Goal: Task Accomplishment & Management: Manage account settings

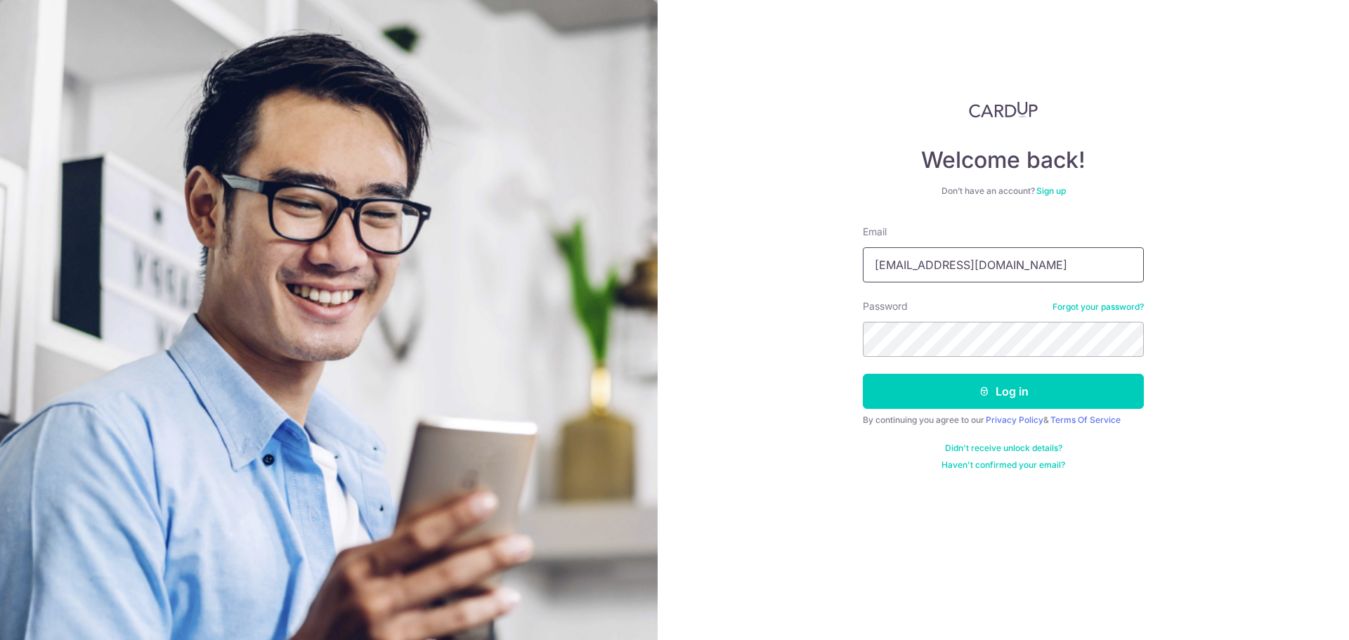
click at [1029, 266] on input "[EMAIL_ADDRESS][DOMAIN_NAME]" at bounding box center [1003, 264] width 281 height 35
click at [816, 336] on div "Welcome back! Don’t have an account? Sign up Email mohua.moula@gmail.com Passwo…" at bounding box center [1002, 320] width 691 height 640
click at [1044, 256] on input "[EMAIL_ADDRESS][DOMAIN_NAME]" at bounding box center [1003, 264] width 281 height 35
click at [830, 341] on div "Welcome back! Don’t have an account? Sign up Email mohua.moula@gmail.com Passwo…" at bounding box center [1002, 320] width 691 height 640
click at [851, 343] on div "Welcome back! Don’t have an account? Sign up Email mohua.moula@gmail.com Passwo…" at bounding box center [1002, 320] width 691 height 640
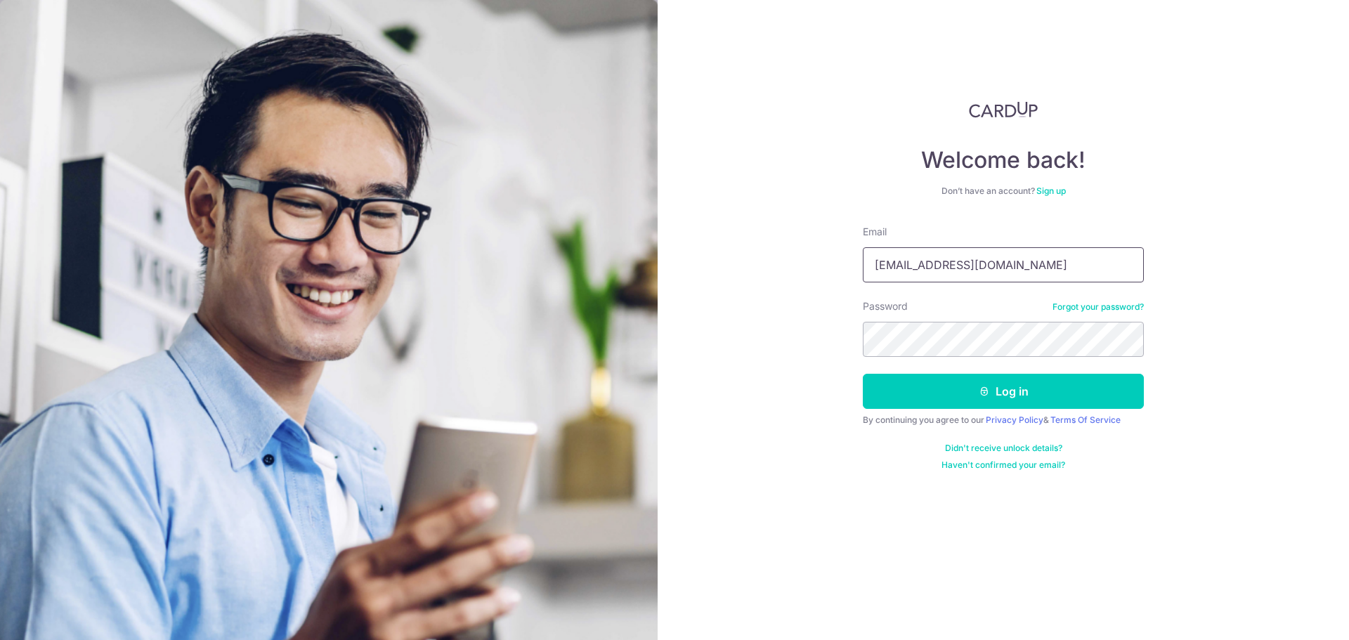
click at [1047, 266] on input "[EMAIL_ADDRESS][DOMAIN_NAME]" at bounding box center [1003, 264] width 281 height 35
click at [785, 344] on div "Welcome back! Don’t have an account? Sign up Email mohua.moula@gmail.comd Passw…" at bounding box center [1002, 320] width 691 height 640
click at [1017, 264] on input "mohua.moula@gmail.comd" at bounding box center [1003, 264] width 281 height 35
type input "[EMAIL_ADDRESS][DOMAIN_NAME]"
click at [1009, 391] on button "Log in" at bounding box center [1003, 391] width 281 height 35
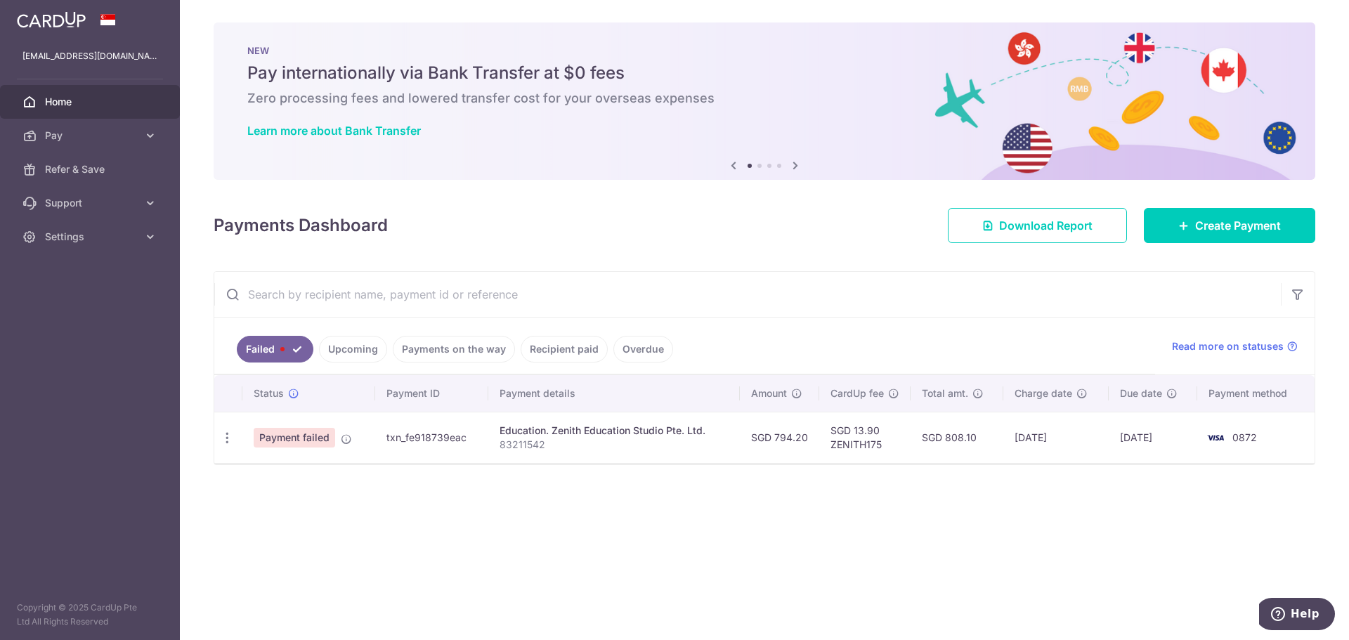
click at [318, 437] on span "Payment failed" at bounding box center [294, 438] width 81 height 20
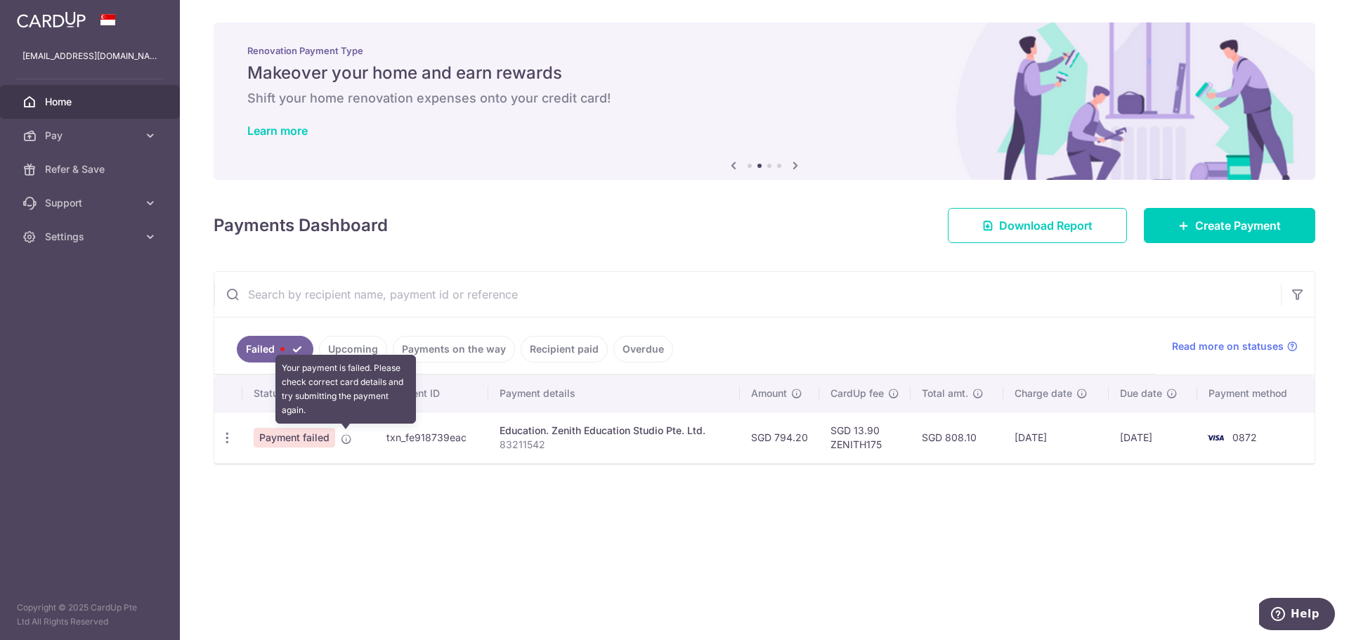
click at [346, 440] on icon at bounding box center [346, 438] width 11 height 11
click at [1256, 438] on span "0872" at bounding box center [1244, 437] width 25 height 12
click at [1240, 436] on span "0872" at bounding box center [1244, 437] width 25 height 12
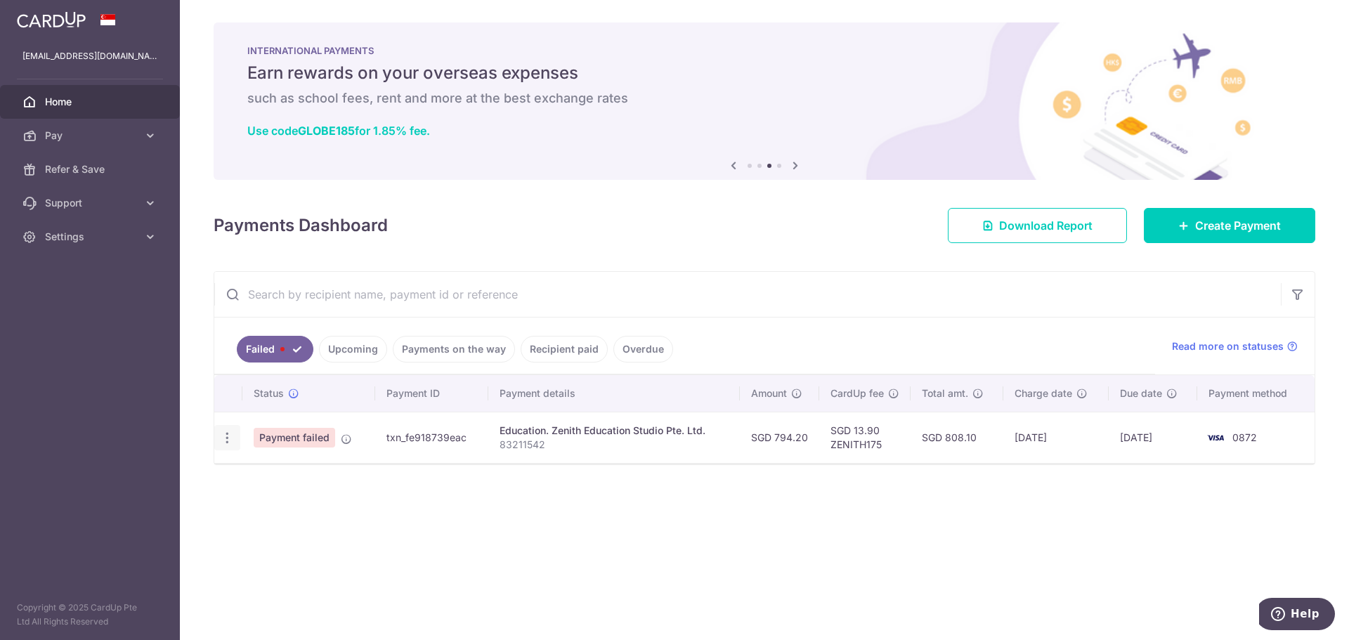
drag, startPoint x: 292, startPoint y: 436, endPoint x: 228, endPoint y: 437, distance: 63.9
click at [287, 437] on span "Payment failed" at bounding box center [294, 438] width 81 height 20
click at [228, 437] on icon "button" at bounding box center [227, 438] width 15 height 15
click at [287, 476] on span "Update payment" at bounding box center [302, 476] width 96 height 17
radio input "true"
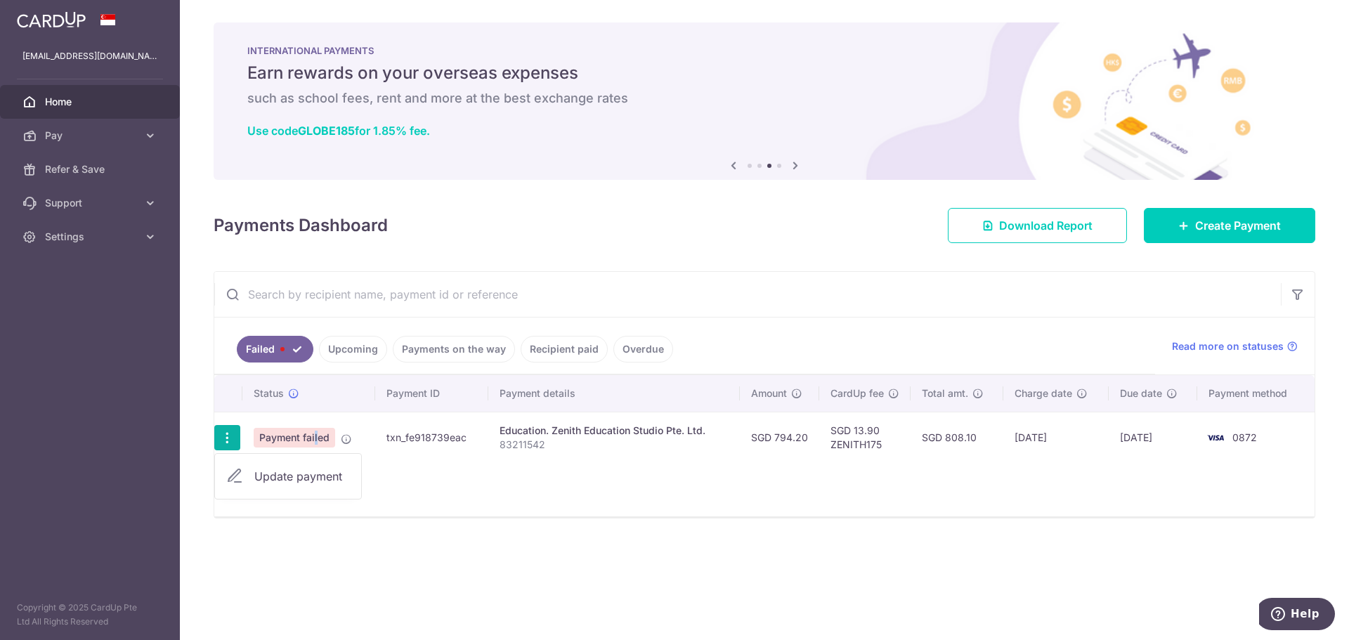
type input "794.20"
type input "83211542"
type input "ZENITH175"
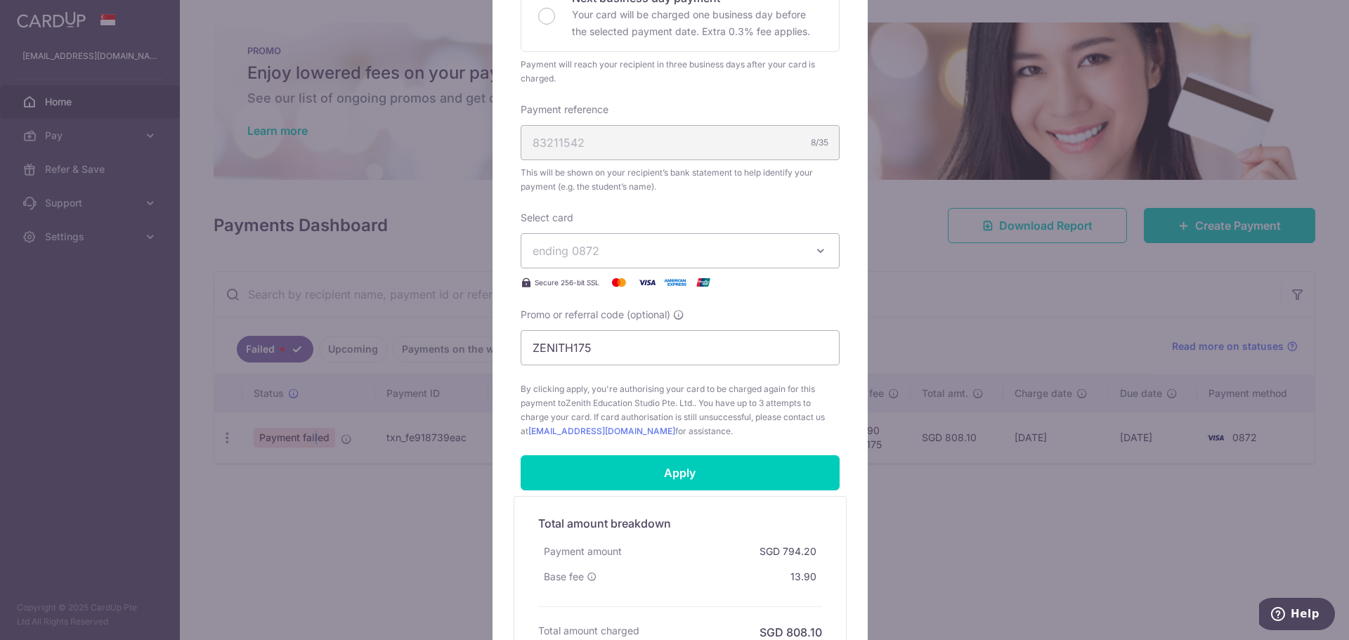
scroll to position [497, 0]
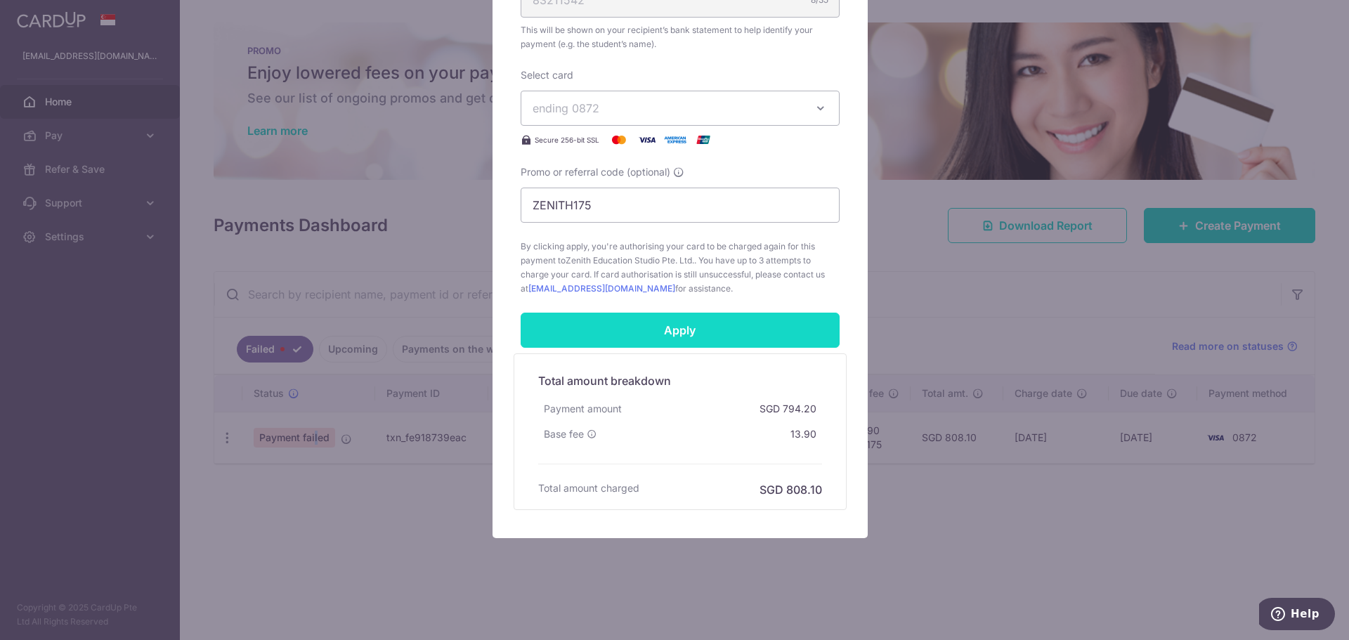
click at [708, 337] on input "Apply" at bounding box center [680, 330] width 319 height 35
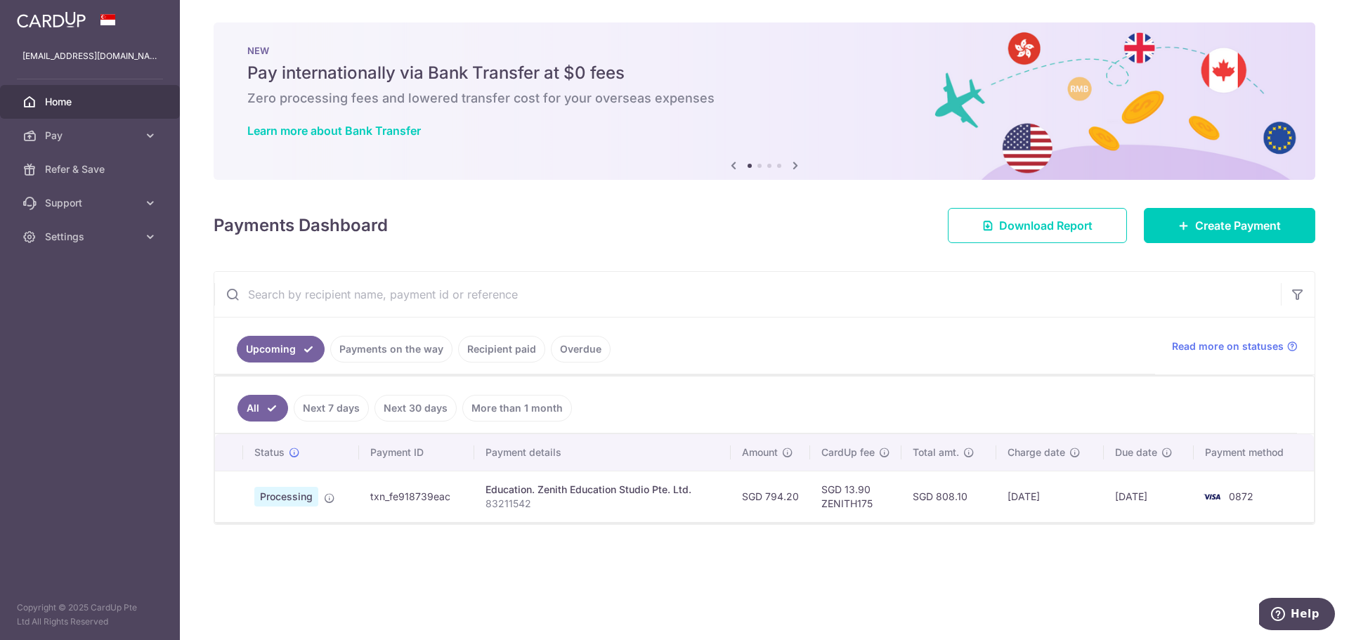
click at [332, 548] on div "× Pause Schedule Pause all future payments in this series Pause just this one p…" at bounding box center [764, 320] width 1169 height 640
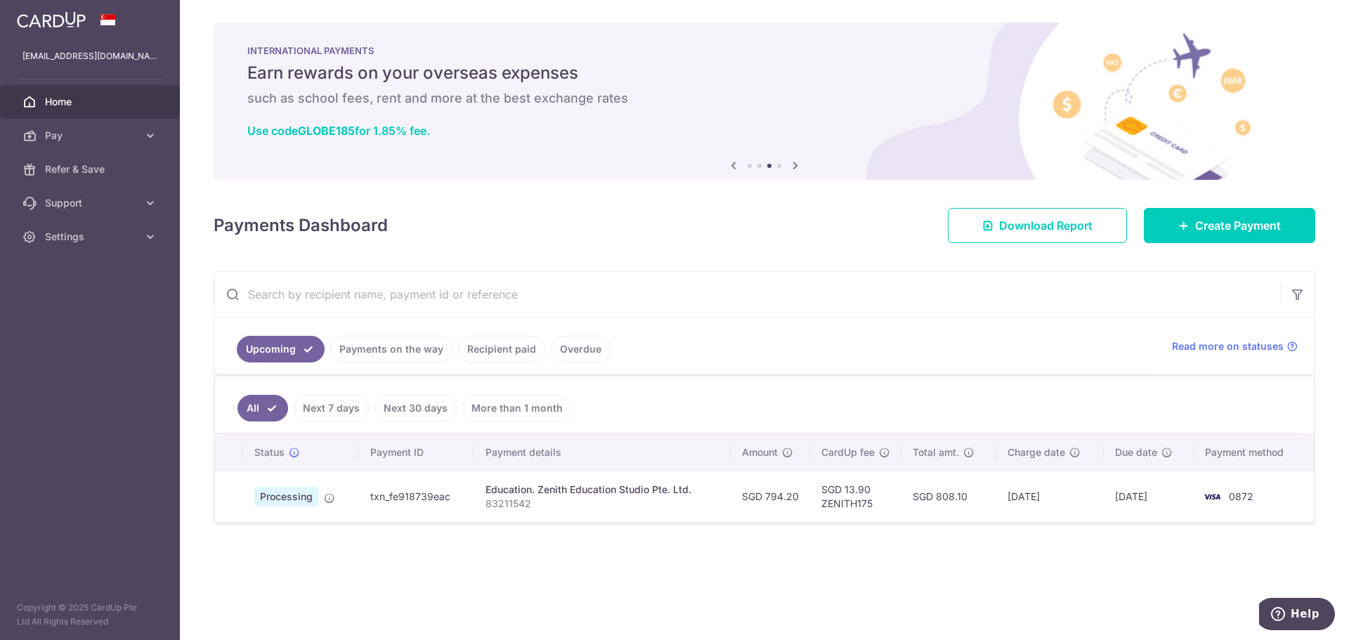
click at [278, 350] on link "Upcoming" at bounding box center [281, 349] width 88 height 27
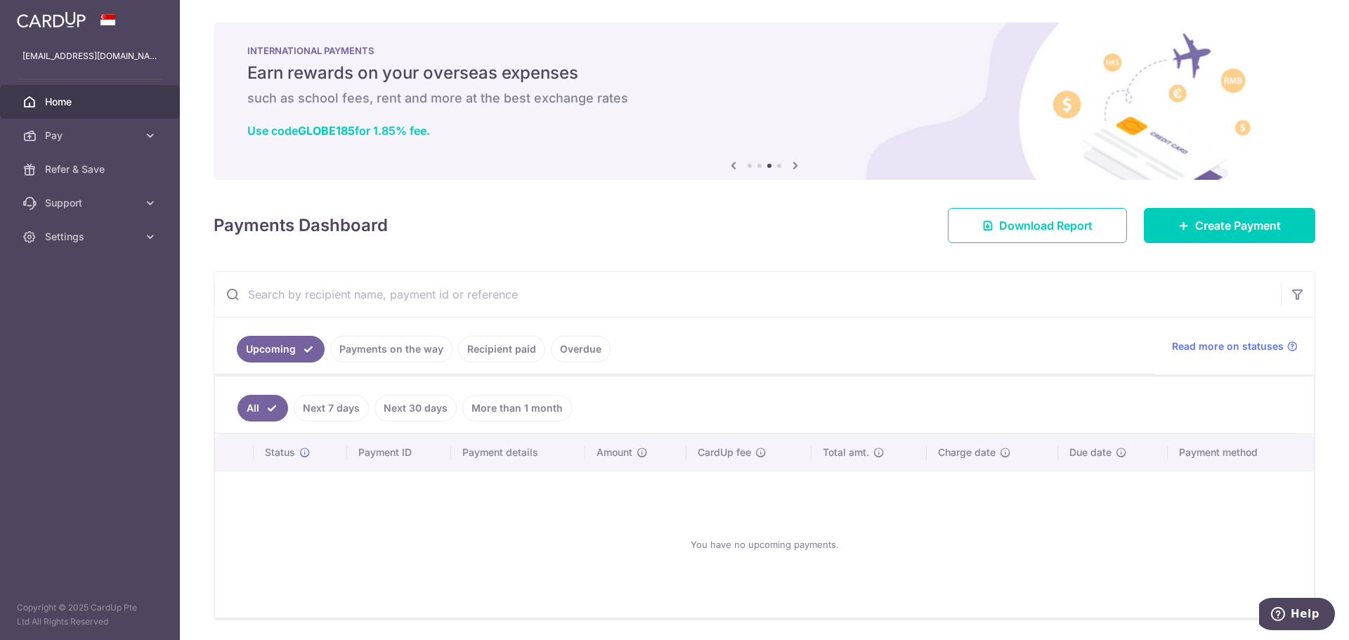
click at [266, 408] on link "All" at bounding box center [262, 408] width 51 height 27
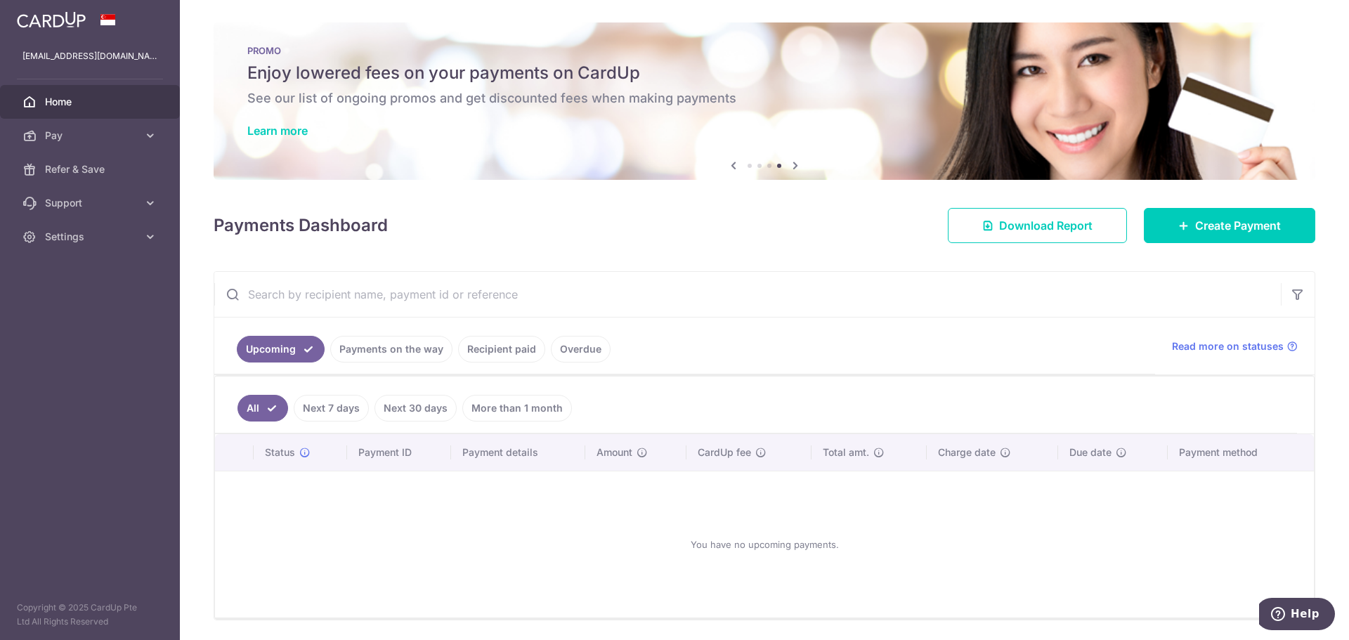
click at [473, 352] on link "Recipient paid" at bounding box center [501, 349] width 87 height 27
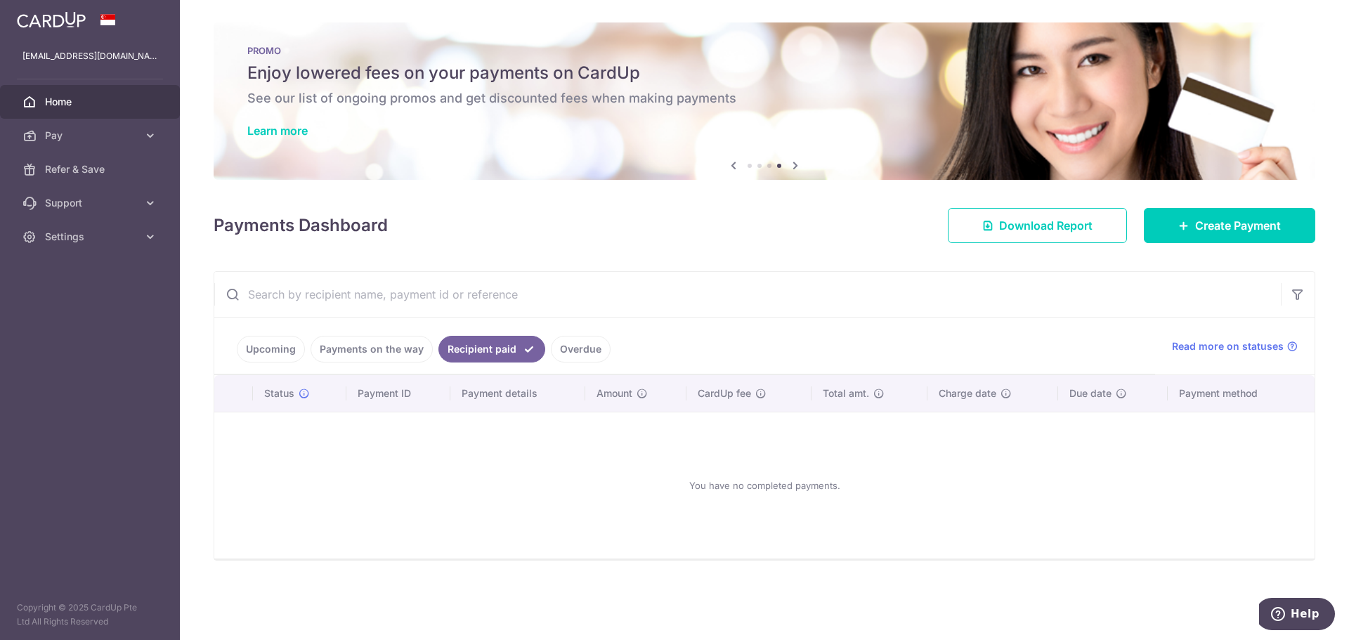
click at [386, 352] on link "Payments on the way" at bounding box center [371, 349] width 122 height 27
click at [572, 346] on link "Overdue" at bounding box center [581, 349] width 60 height 27
click at [268, 358] on link "Upcoming" at bounding box center [271, 349] width 68 height 27
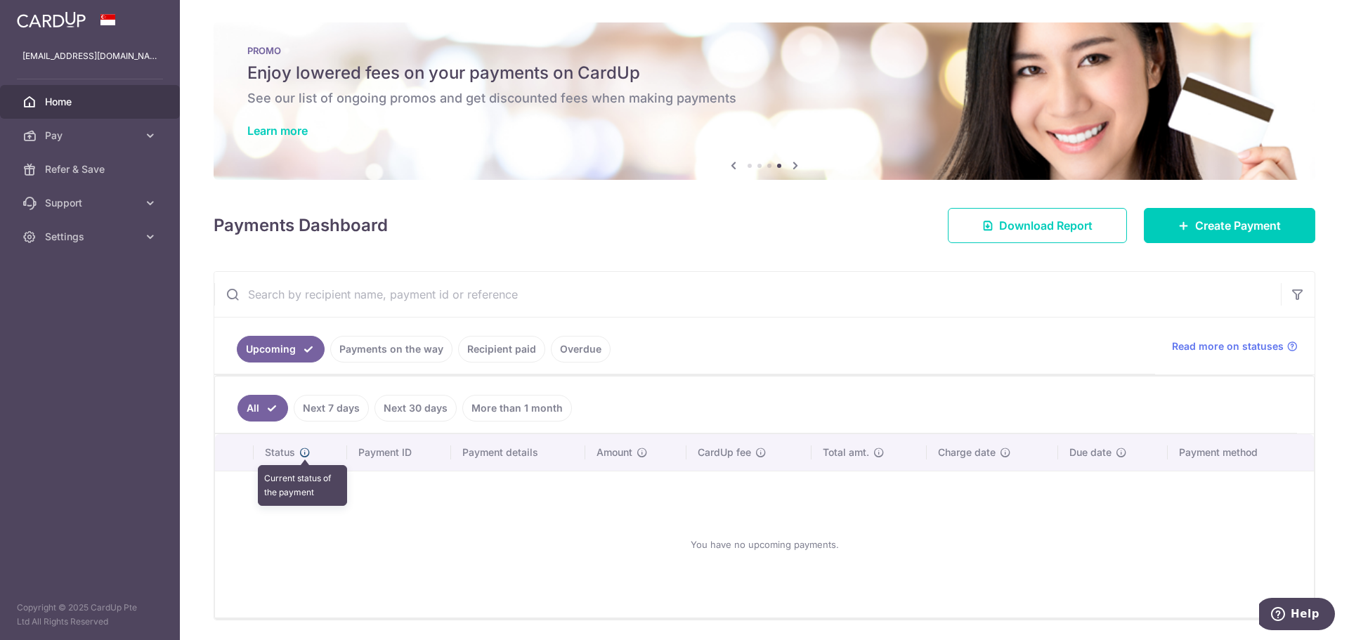
click at [301, 452] on icon at bounding box center [304, 452] width 11 height 11
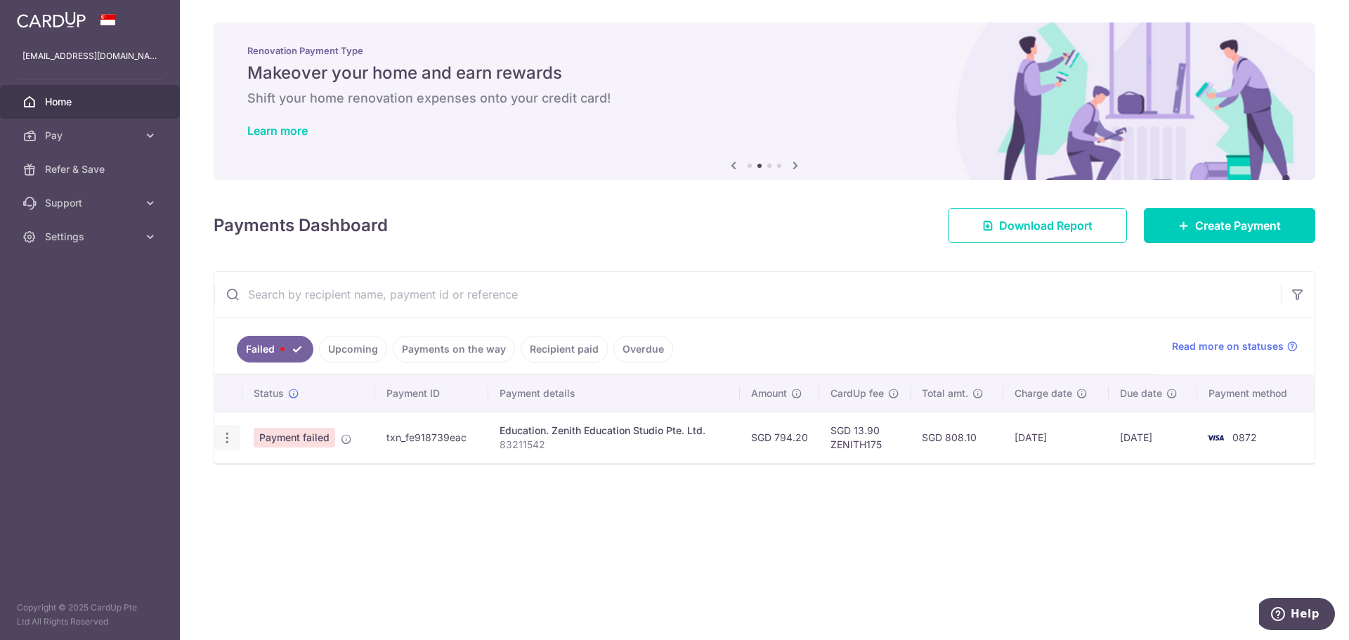
click at [228, 439] on icon "button" at bounding box center [227, 438] width 15 height 15
click at [290, 476] on span "Update payment" at bounding box center [302, 476] width 96 height 17
radio input "true"
type input "794.20"
type input "83211542"
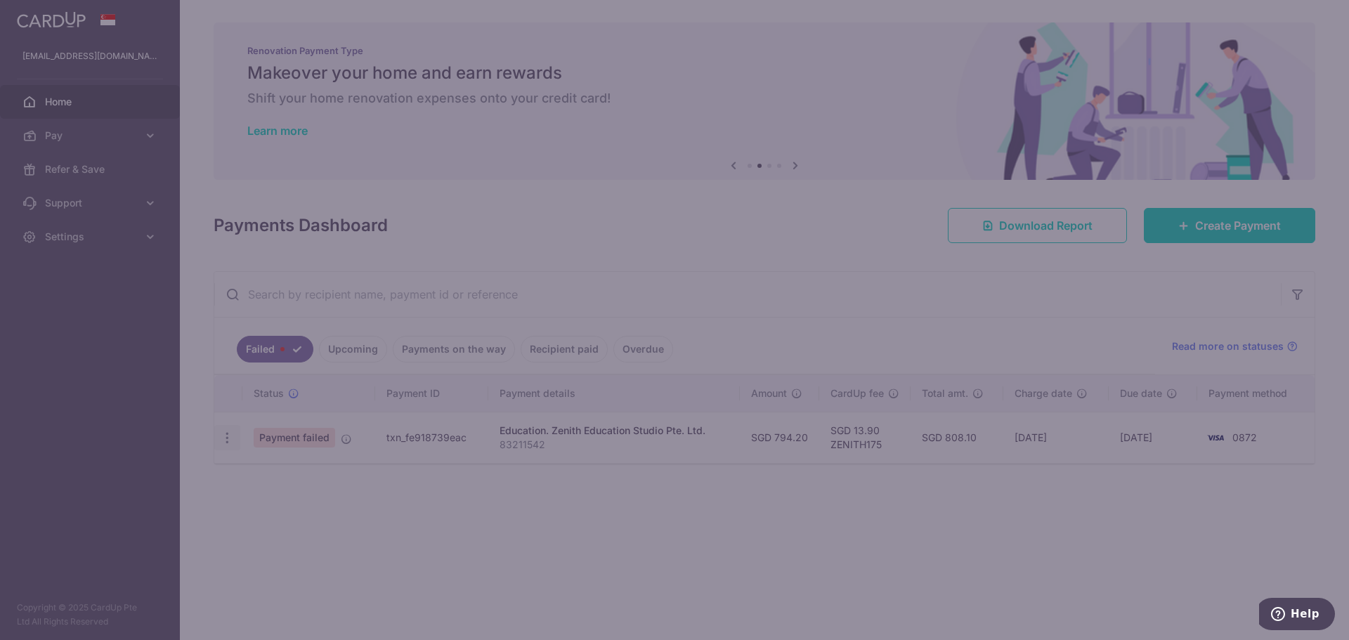
type input "ZENITH175"
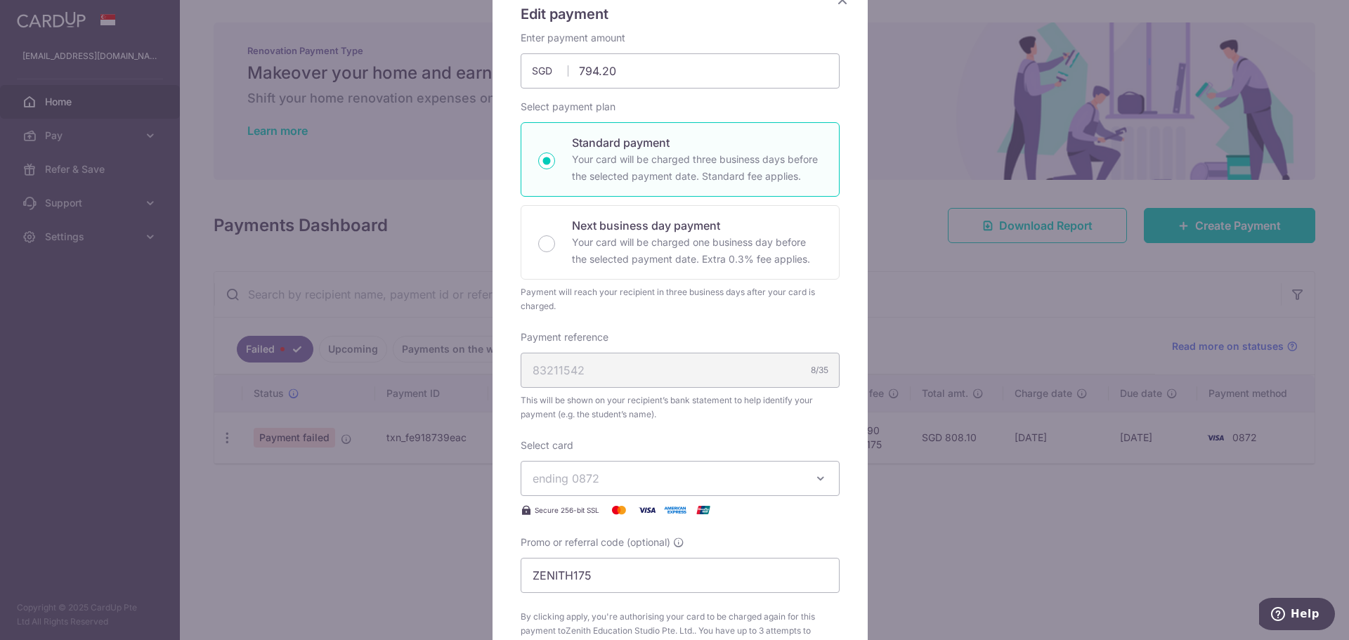
scroll to position [140, 0]
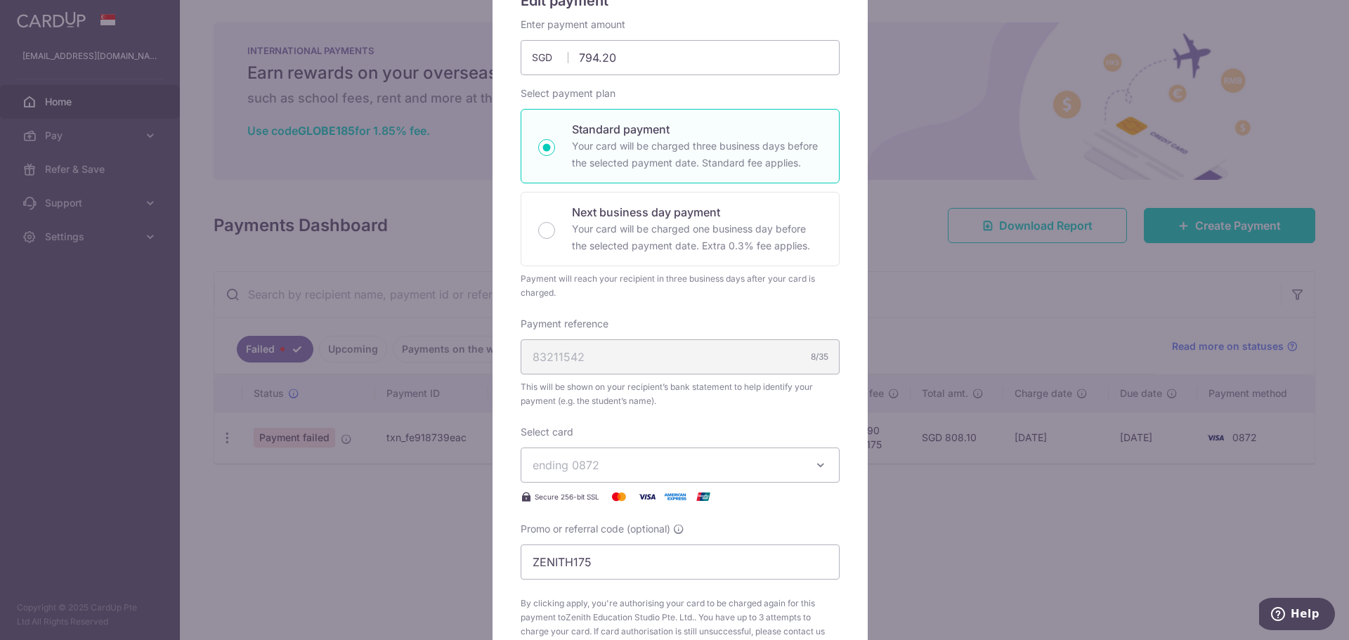
click at [610, 360] on div "83211542 8/35" at bounding box center [680, 356] width 319 height 35
click at [612, 461] on span "ending 0872" at bounding box center [667, 465] width 270 height 17
click at [599, 530] on span "**** 0872" at bounding box center [592, 531] width 53 height 17
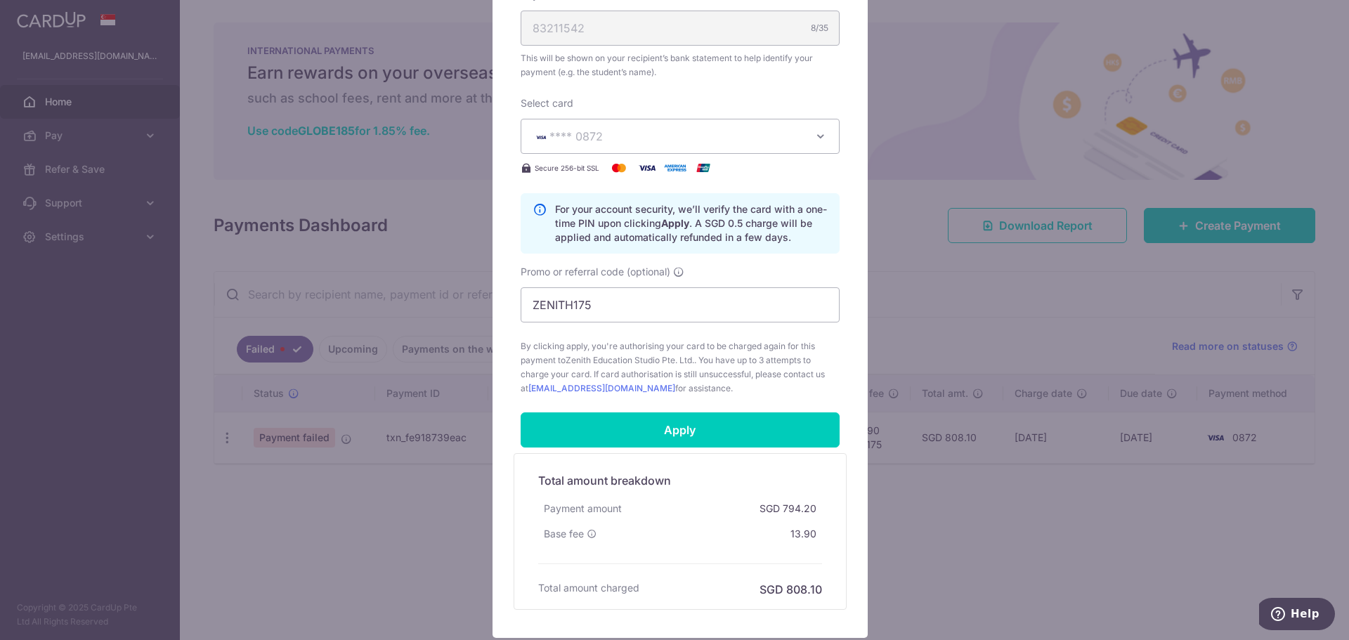
scroll to position [515, 0]
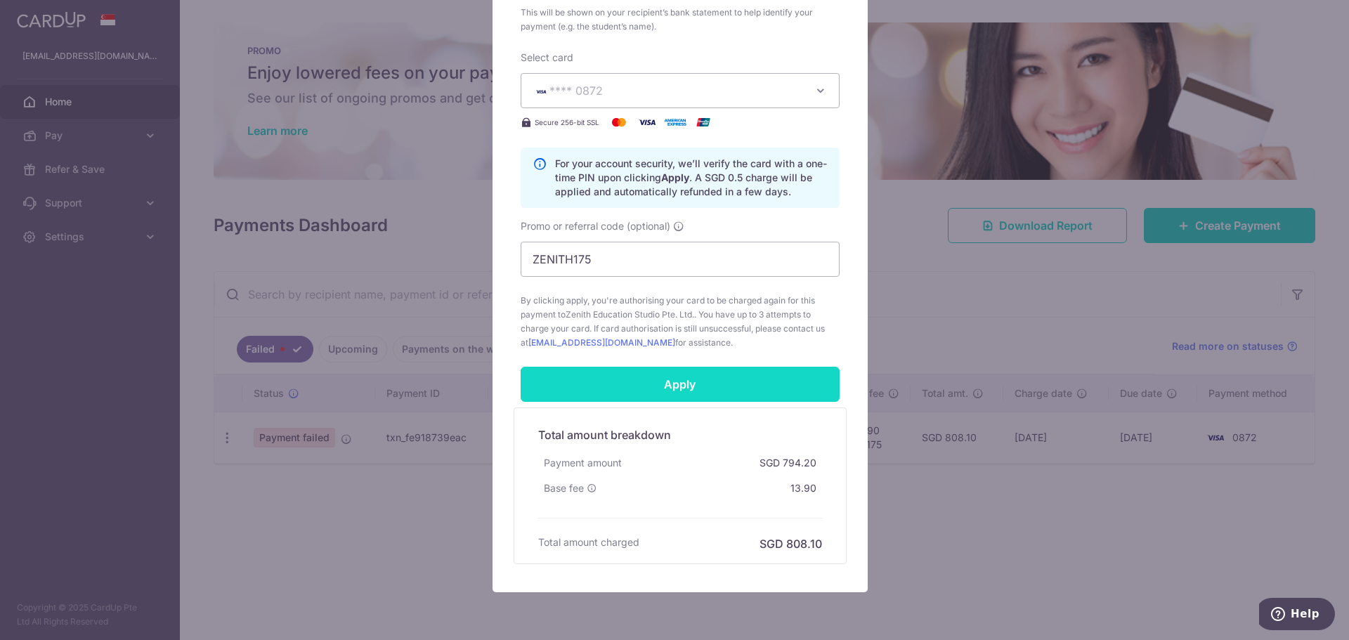
click at [699, 381] on input "Apply" at bounding box center [680, 384] width 319 height 35
